Goal: Communication & Community: Participate in discussion

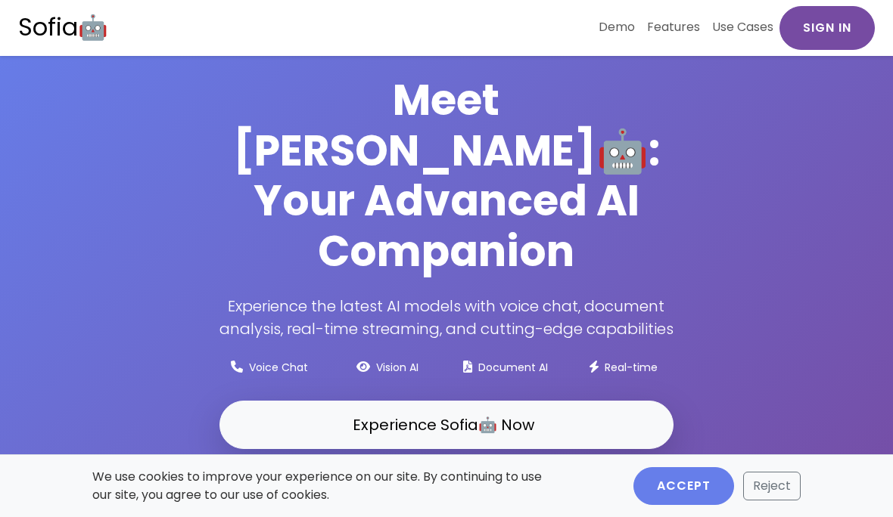
click at [822, 20] on link "Sign In" at bounding box center [826, 28] width 95 height 44
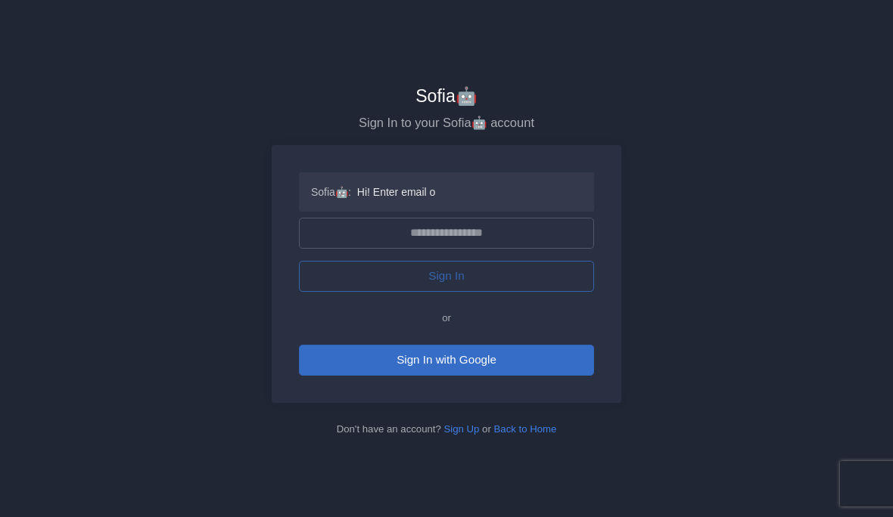
click at [454, 359] on button "Sign In with Google" at bounding box center [446, 360] width 295 height 31
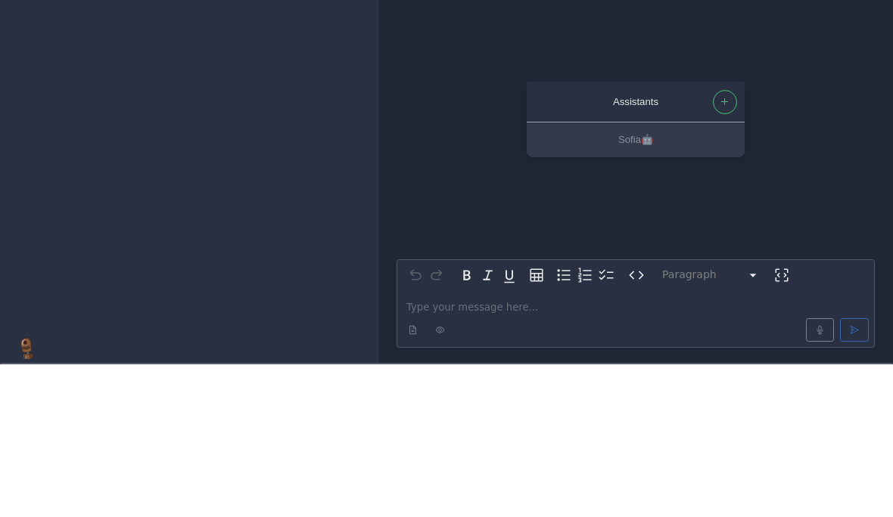
scroll to position [62, 0]
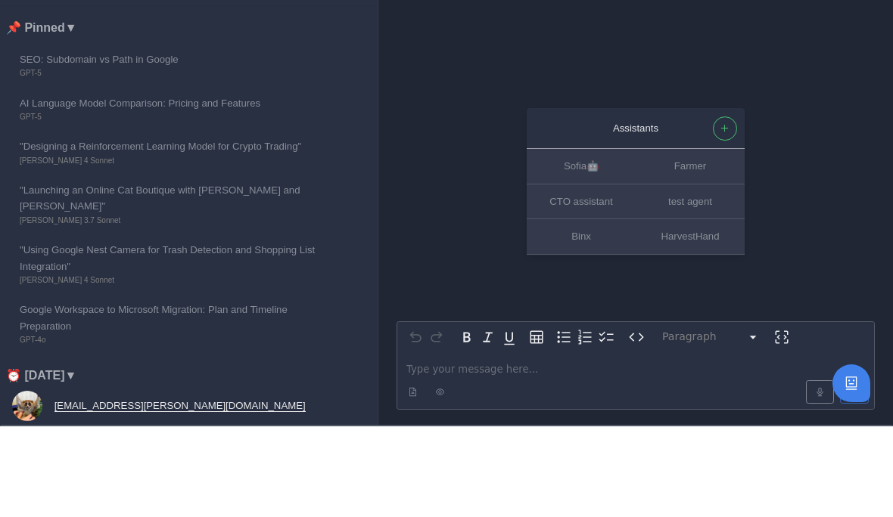
click at [430, 244] on div "Assistants Sofia🤖 Farmer CTO assistant test agent Binx HarvestHand Paragraph **…" at bounding box center [635, 281] width 478 height 469
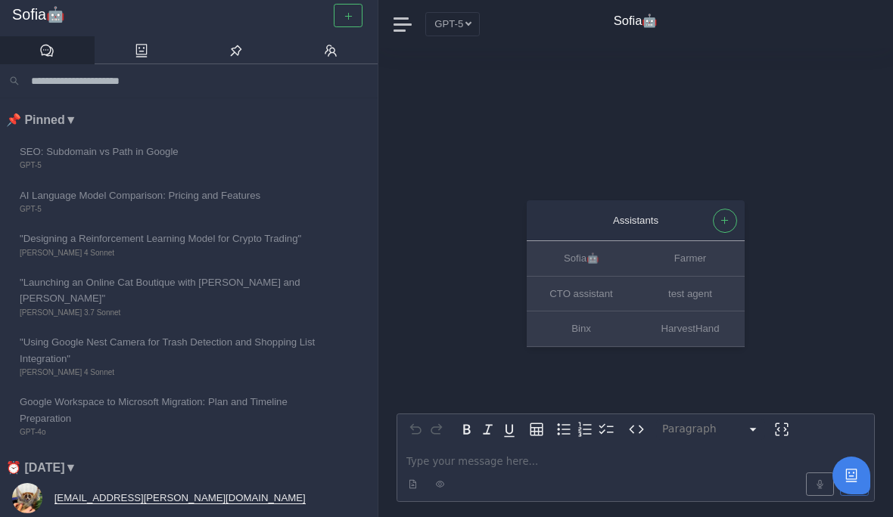
scroll to position [0, 0]
click at [42, 127] on li "📌 Pinned ▼" at bounding box center [191, 120] width 371 height 20
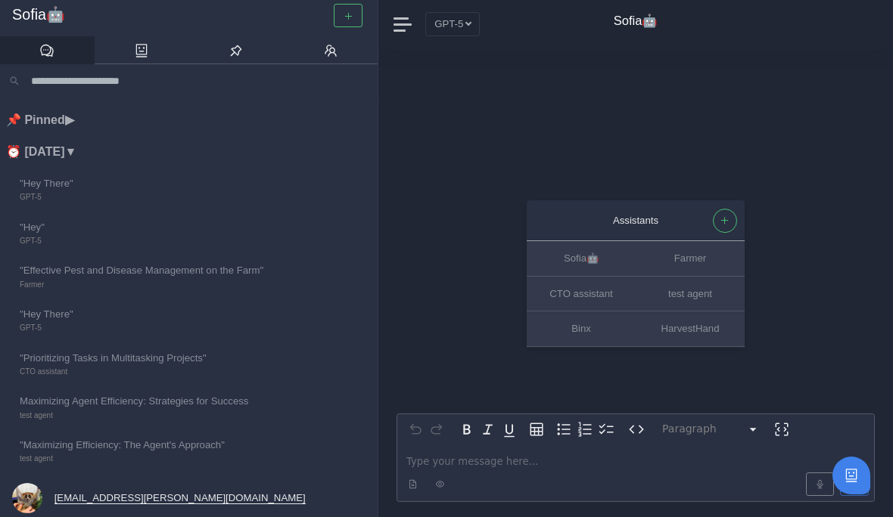
click at [42, 151] on li "⏰ Today ▼" at bounding box center [191, 152] width 371 height 20
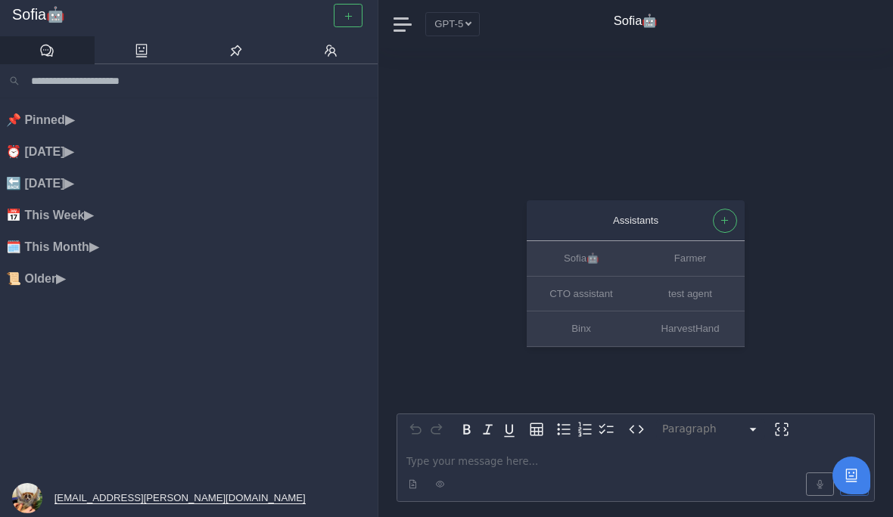
click at [52, 183] on li "🔙 Yesterday ▶" at bounding box center [191, 184] width 371 height 20
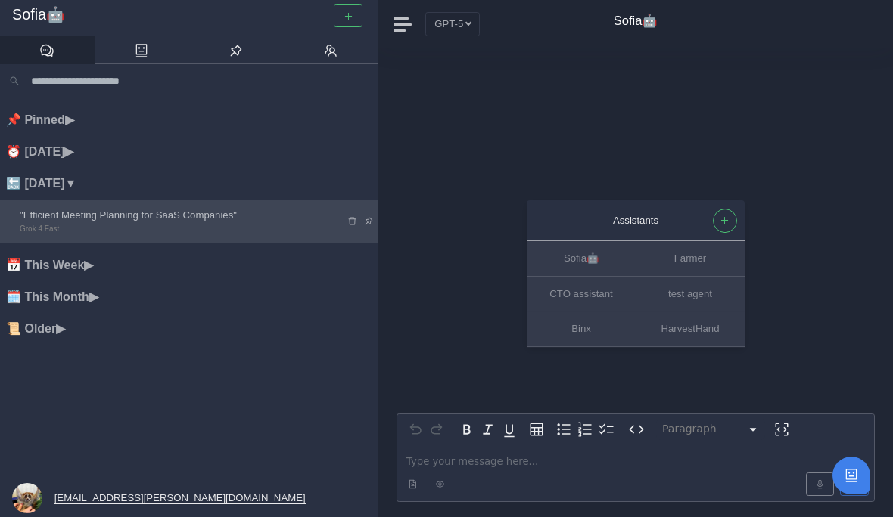
click at [103, 219] on span ""Efficient Meeting Planning for SaaS Companies"" at bounding box center [172, 215] width 304 height 16
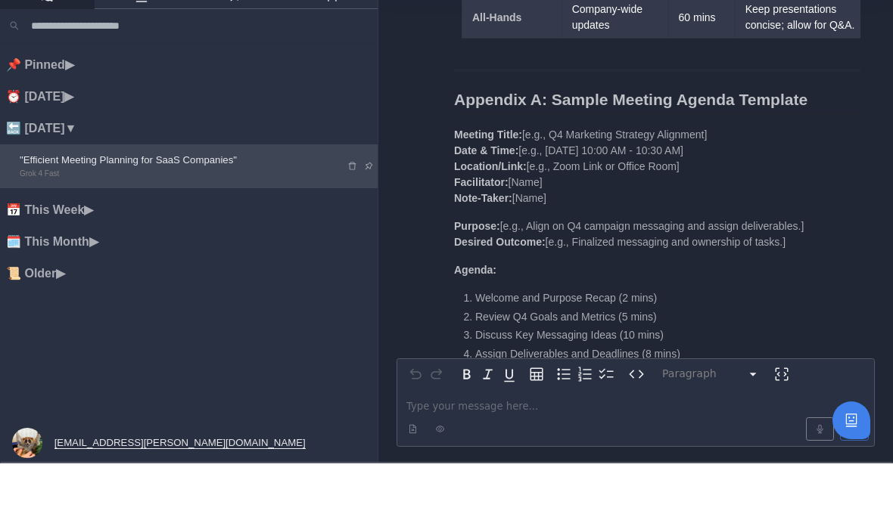
scroll to position [-458, 0]
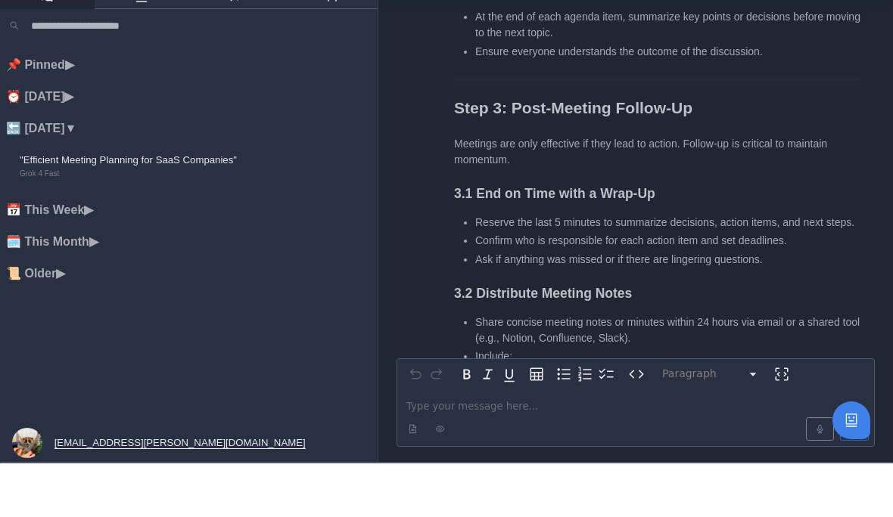
click at [127, 254] on li "📅 This Week ▶" at bounding box center [191, 264] width 371 height 20
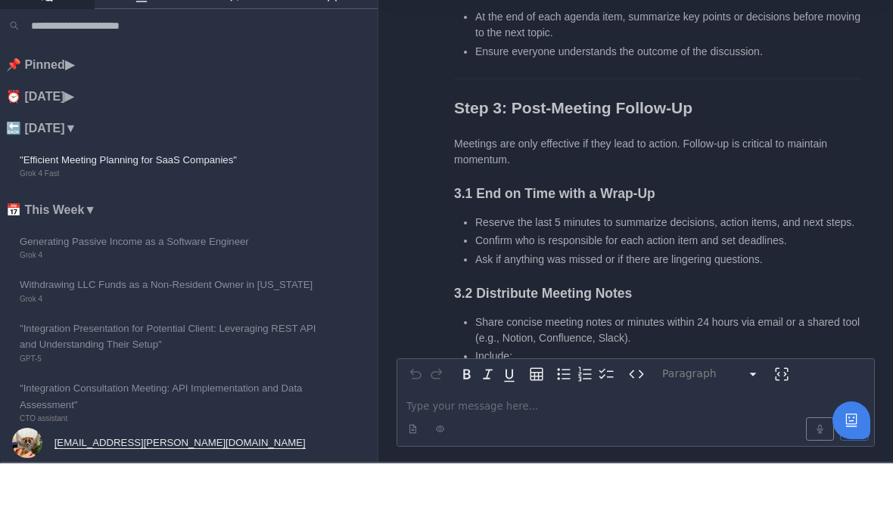
click at [80, 254] on li "📅 This Week ▼" at bounding box center [191, 264] width 371 height 20
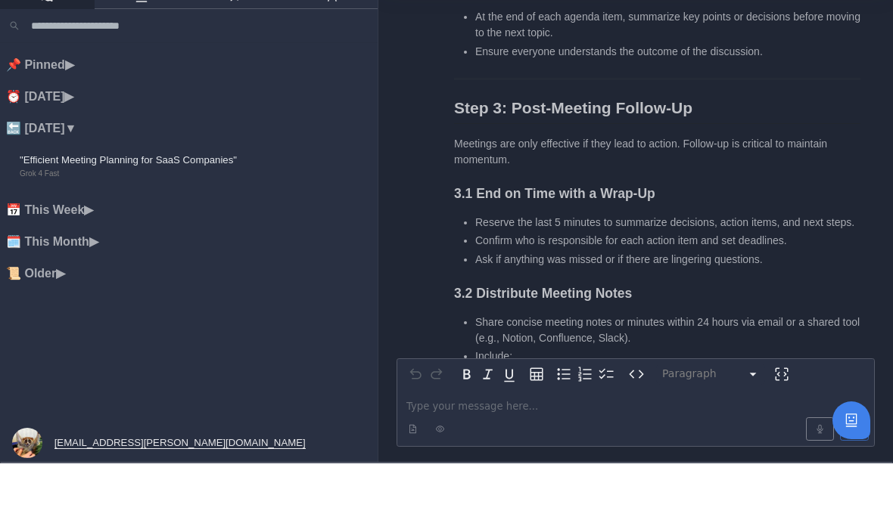
click at [68, 141] on li "⏰ Today ▶" at bounding box center [191, 151] width 371 height 20
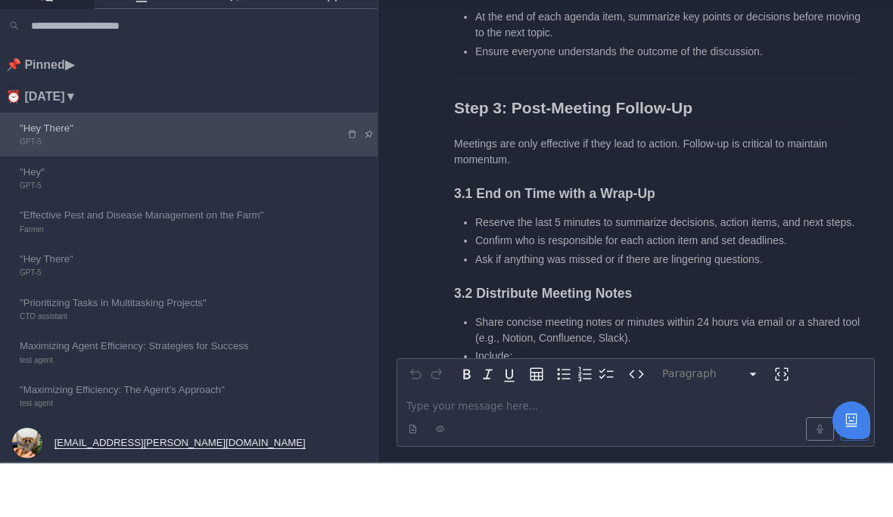
click at [73, 174] on span ""Hey There"" at bounding box center [172, 182] width 304 height 16
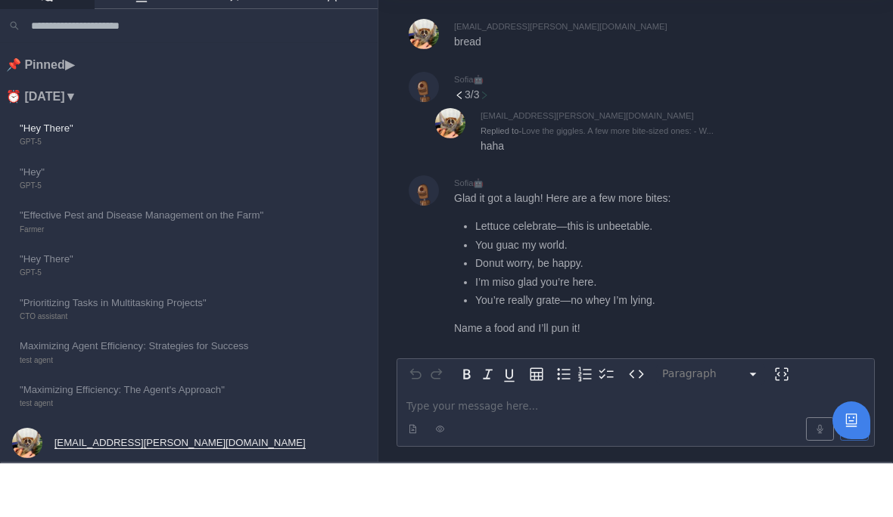
drag, startPoint x: 433, startPoint y: 408, endPoint x: 433, endPoint y: 445, distance: 37.1
click at [433, 412] on div "Paragraph ********* ***** ********* ********* ********* ********* ********* ***…" at bounding box center [635, 456] width 478 height 88
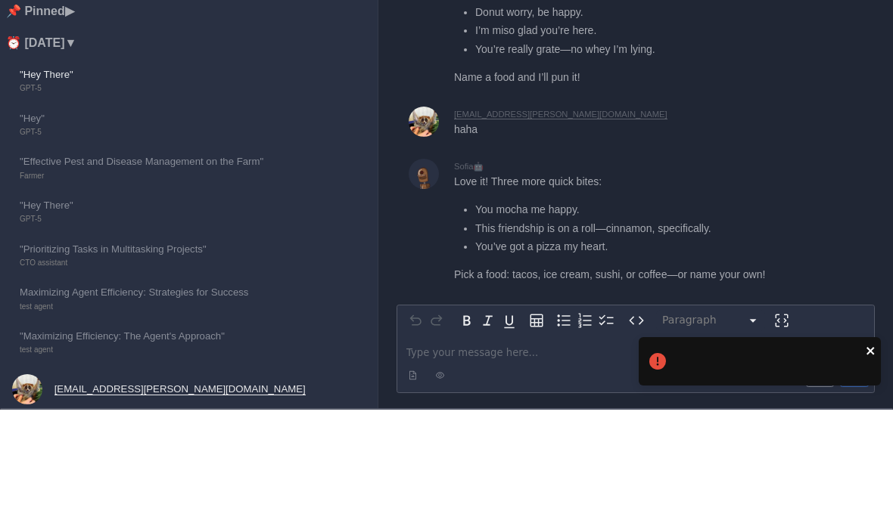
click at [871, 455] on icon "close" at bounding box center [870, 459] width 8 height 8
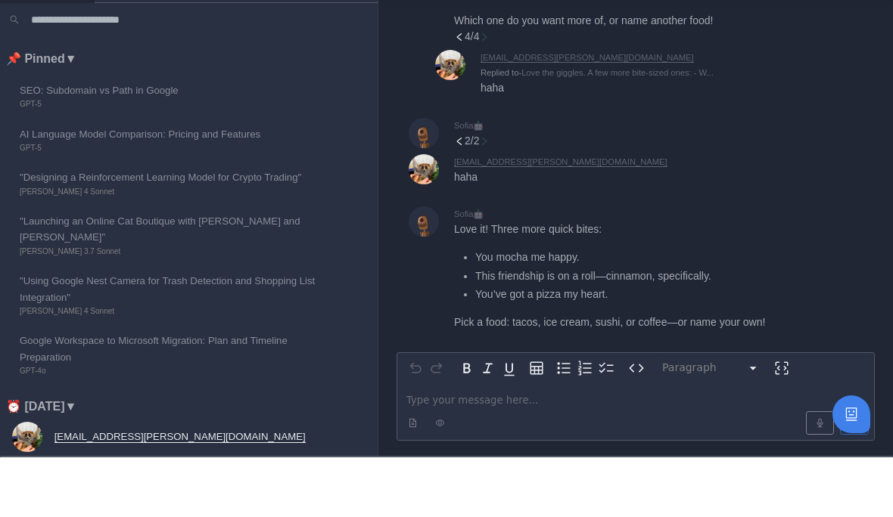
click at [508, 452] on p "editable markdown" at bounding box center [635, 460] width 458 height 16
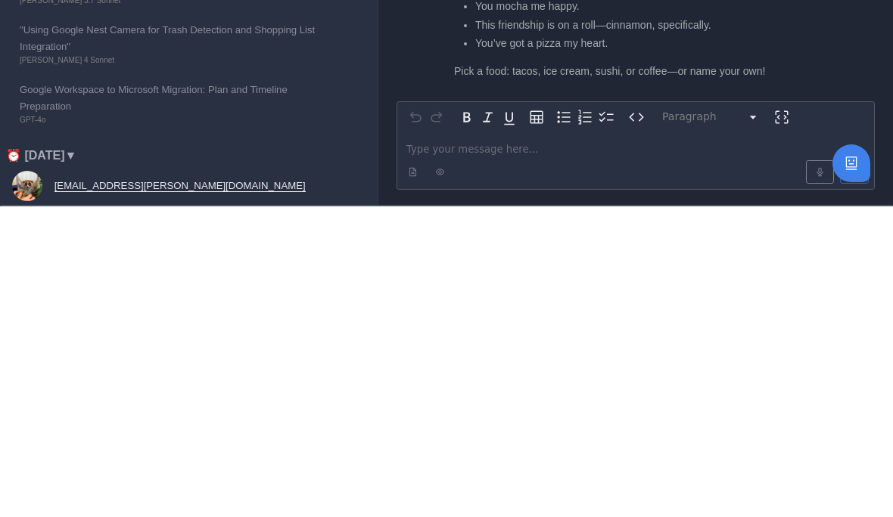
click at [677, 396] on html "Sofia🤖 📌 Pinned ▼ SEO: Subdomain vs Path in Google GPT-5 AI Language Model Comp…" at bounding box center [446, 256] width 893 height 517
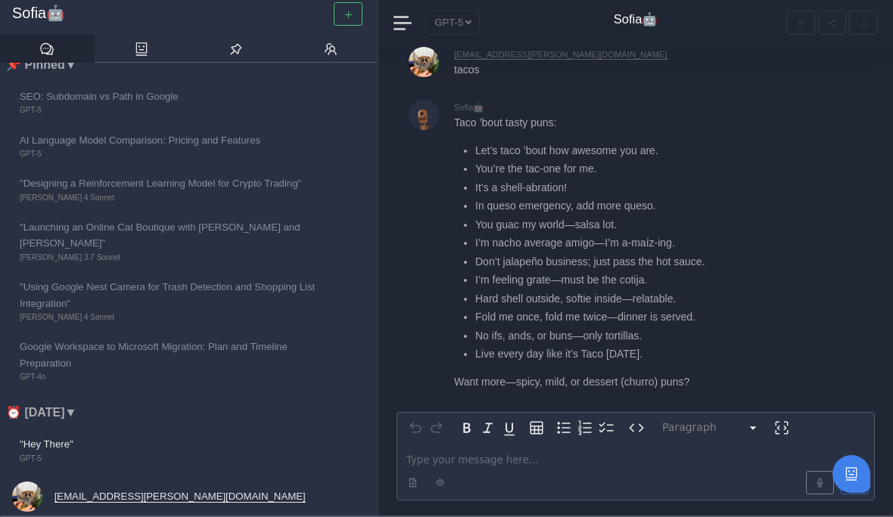
scroll to position [62, 0]
